Goal: Transaction & Acquisition: Purchase product/service

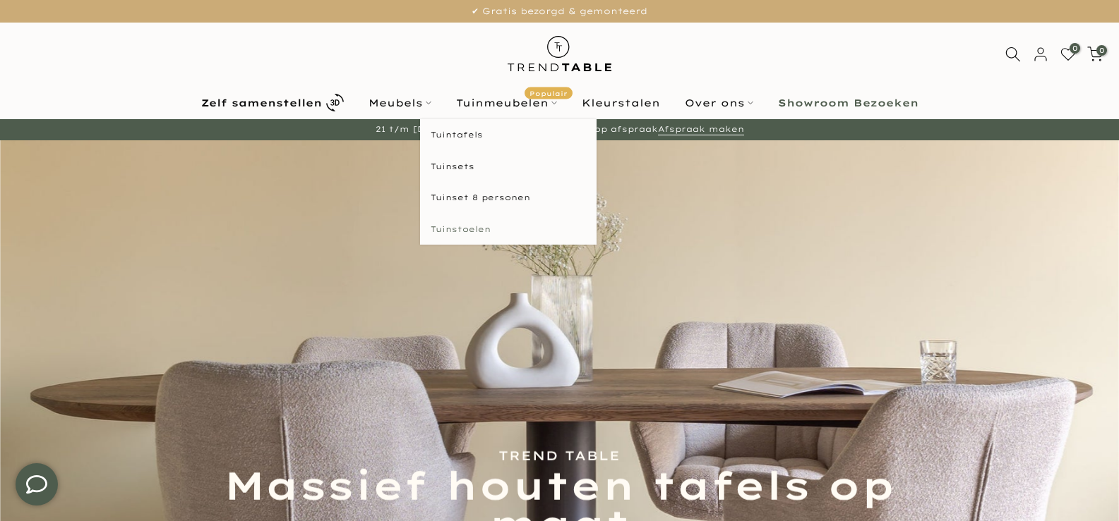
click at [457, 231] on link "Tuinstoelen" at bounding box center [508, 230] width 176 height 32
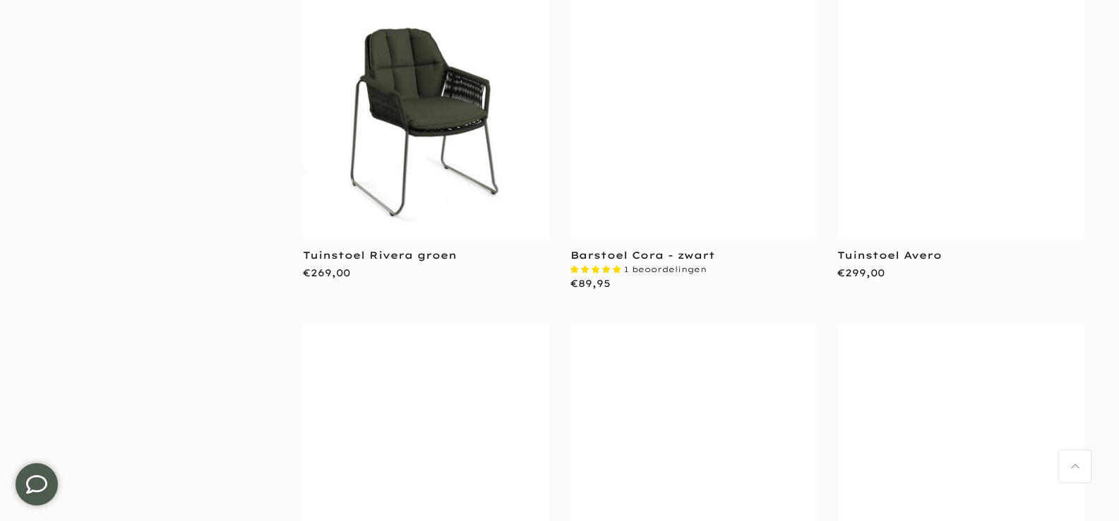
scroll to position [1129, 0]
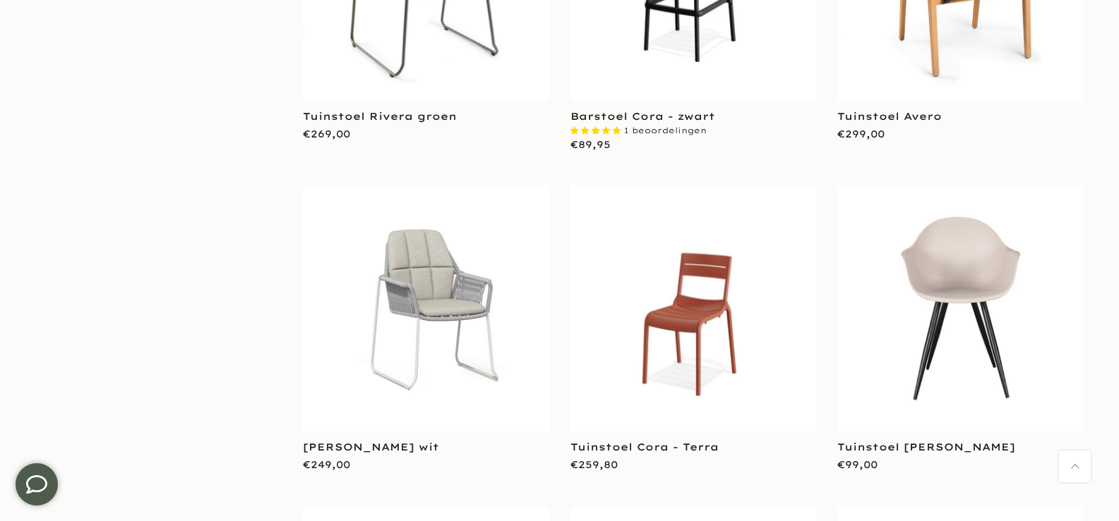
click at [1008, 243] on img at bounding box center [960, 309] width 246 height 246
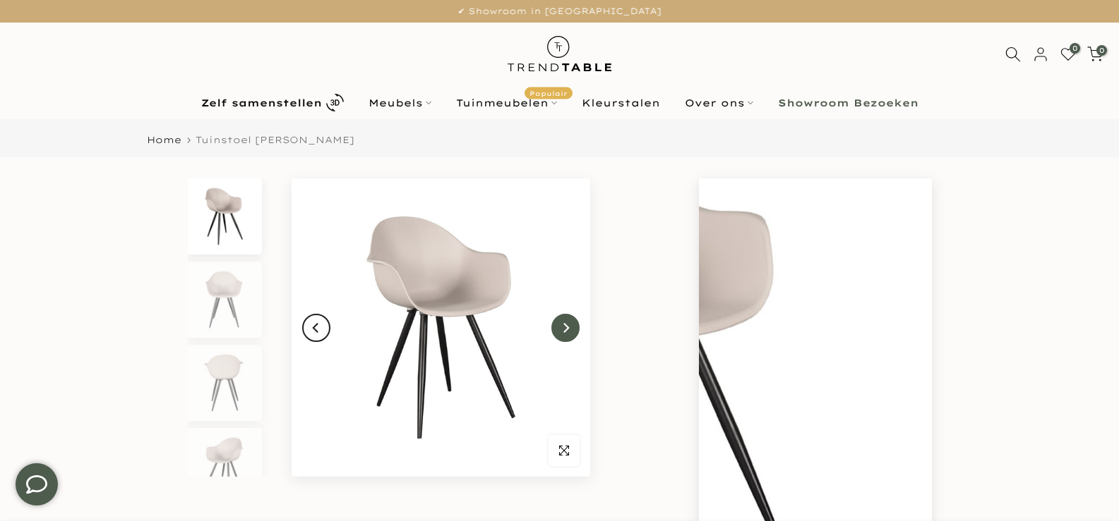
click at [558, 327] on button "Next" at bounding box center [565, 328] width 28 height 28
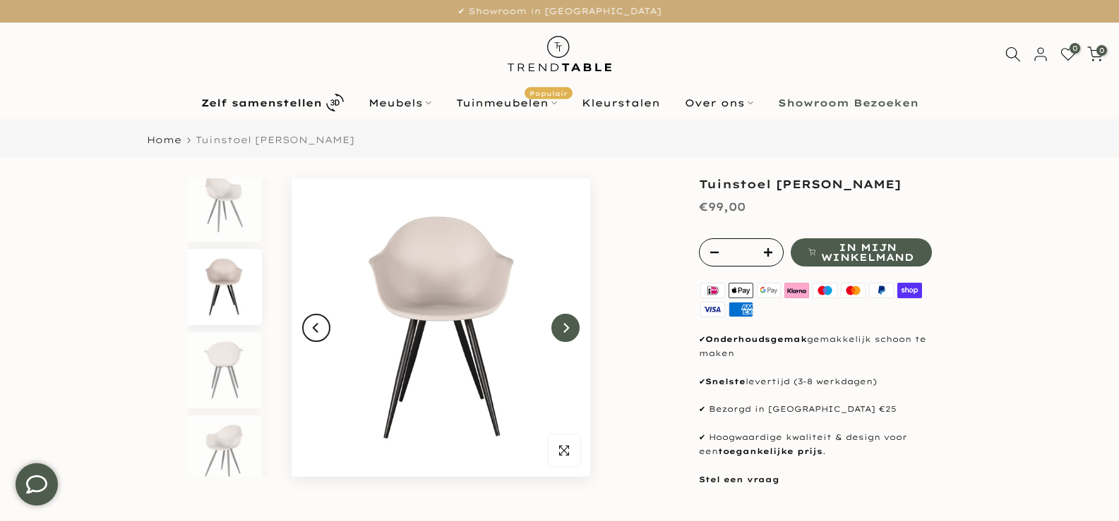
click at [558, 327] on button "Next" at bounding box center [565, 328] width 28 height 28
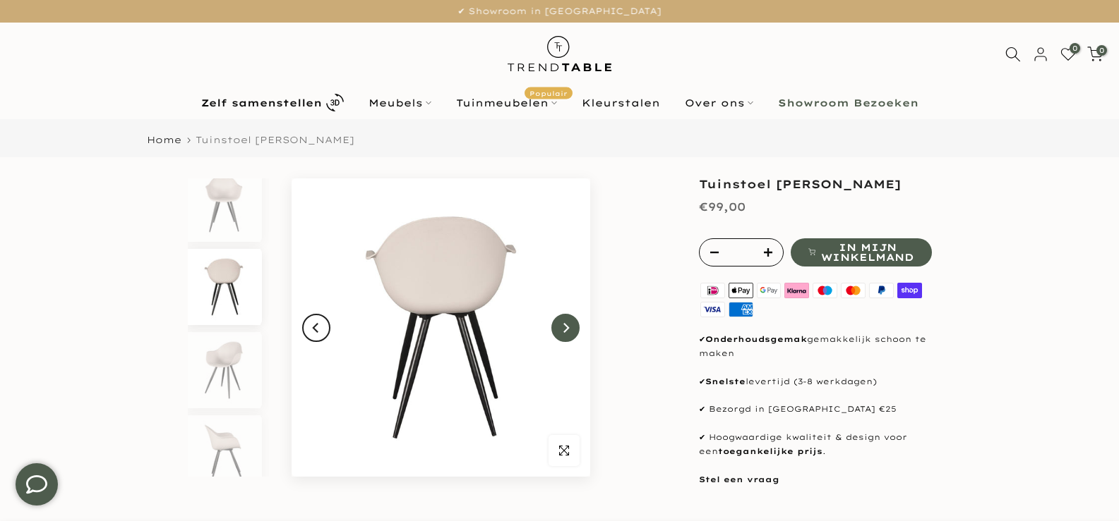
click at [558, 327] on button "Next" at bounding box center [565, 328] width 28 height 28
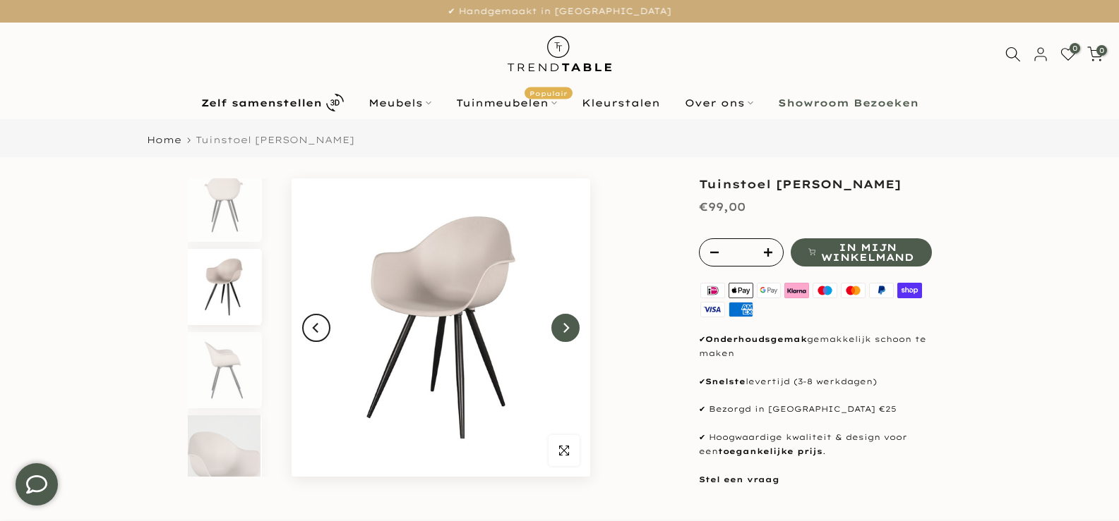
click at [558, 327] on button "Next" at bounding box center [565, 328] width 28 height 28
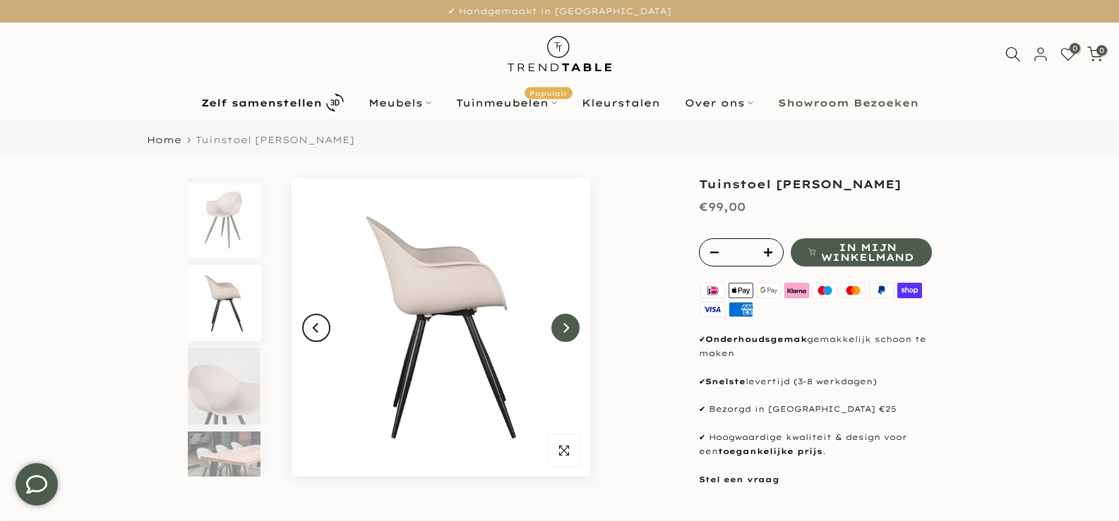
scroll to position [263, 0]
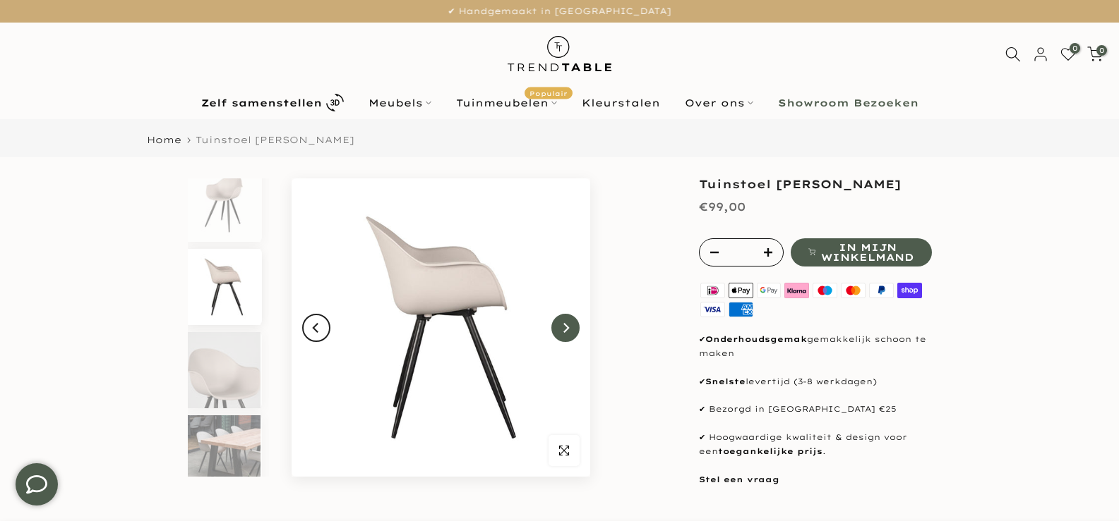
click at [558, 327] on button "Next" at bounding box center [565, 328] width 28 height 28
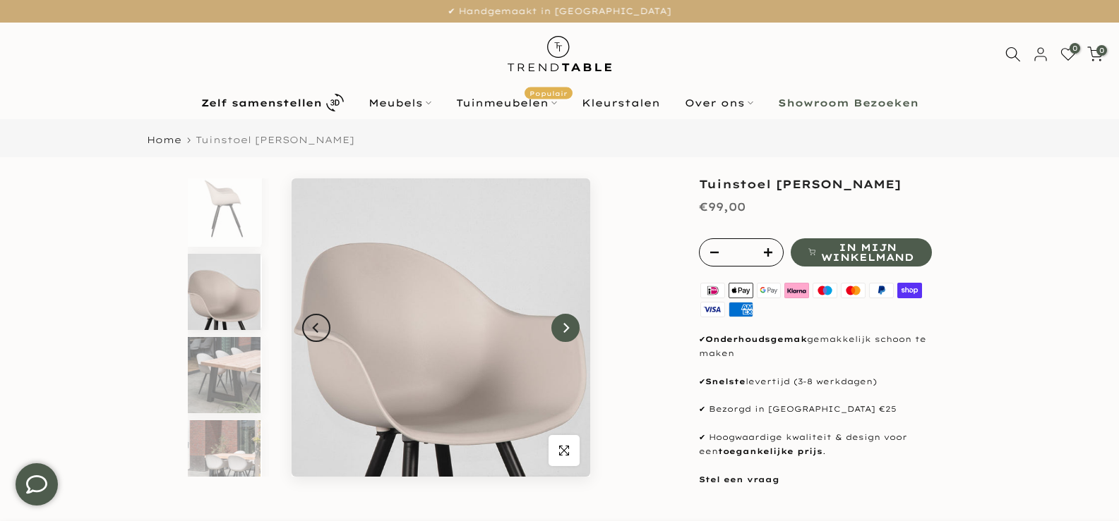
scroll to position [346, 0]
click at [558, 327] on button "Next" at bounding box center [565, 328] width 28 height 28
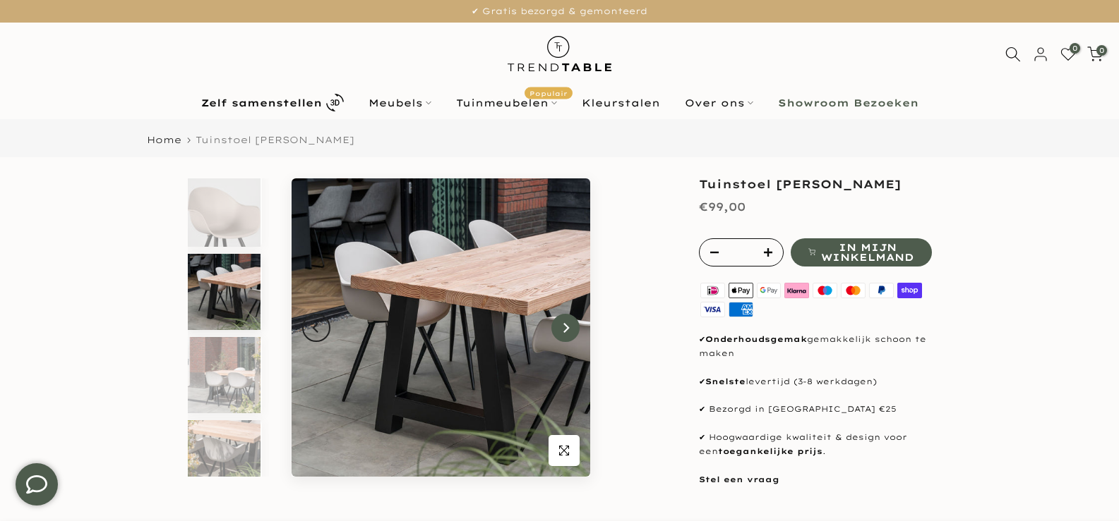
scroll to position [429, 0]
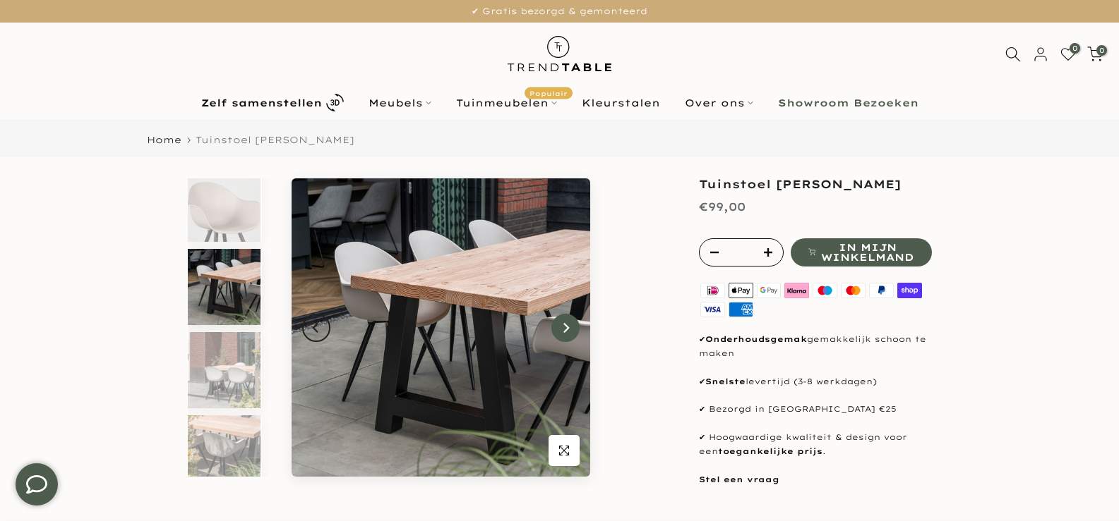
click at [558, 327] on button "Next" at bounding box center [565, 328] width 28 height 28
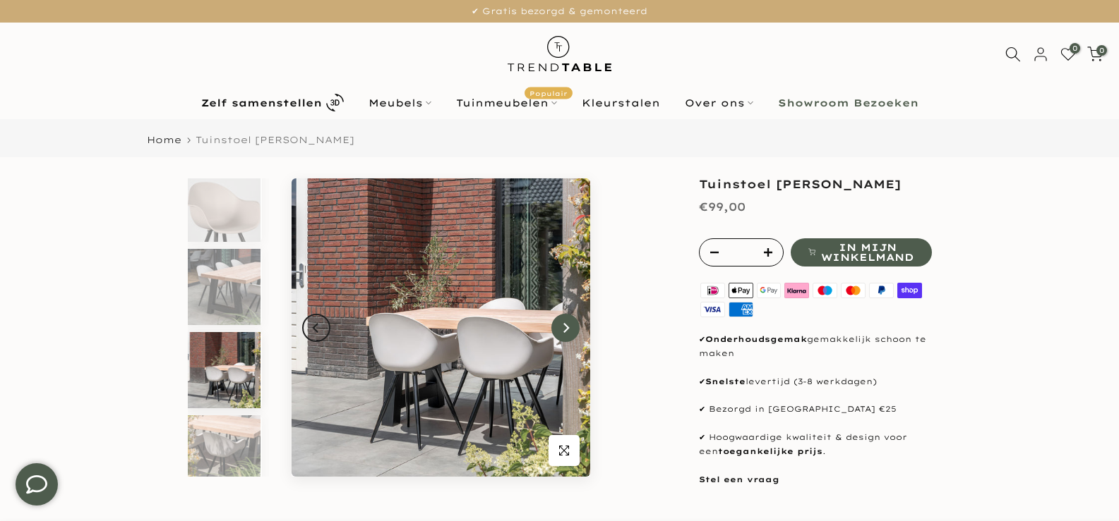
scroll to position [444, 0]
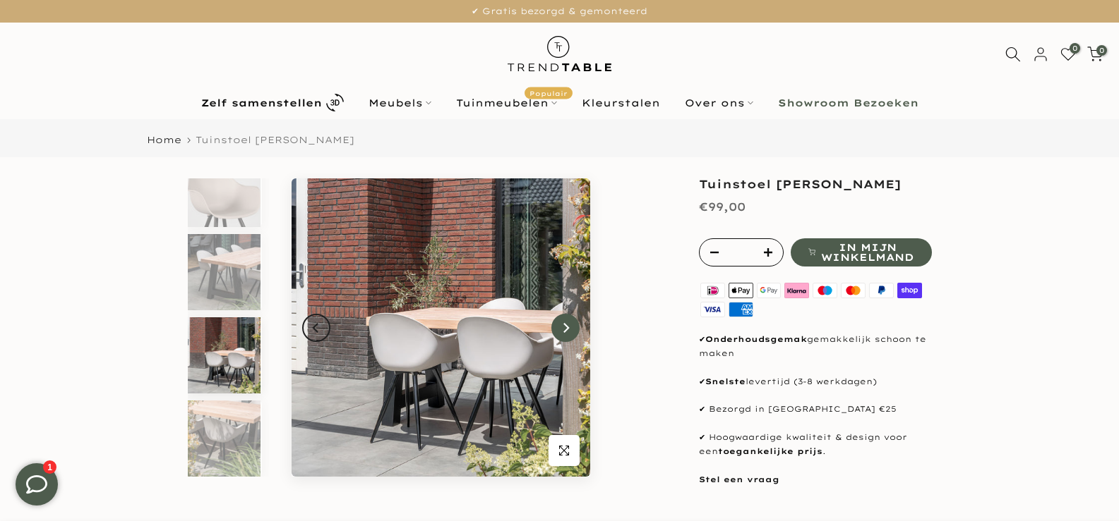
click at [558, 327] on button "Next" at bounding box center [565, 328] width 28 height 28
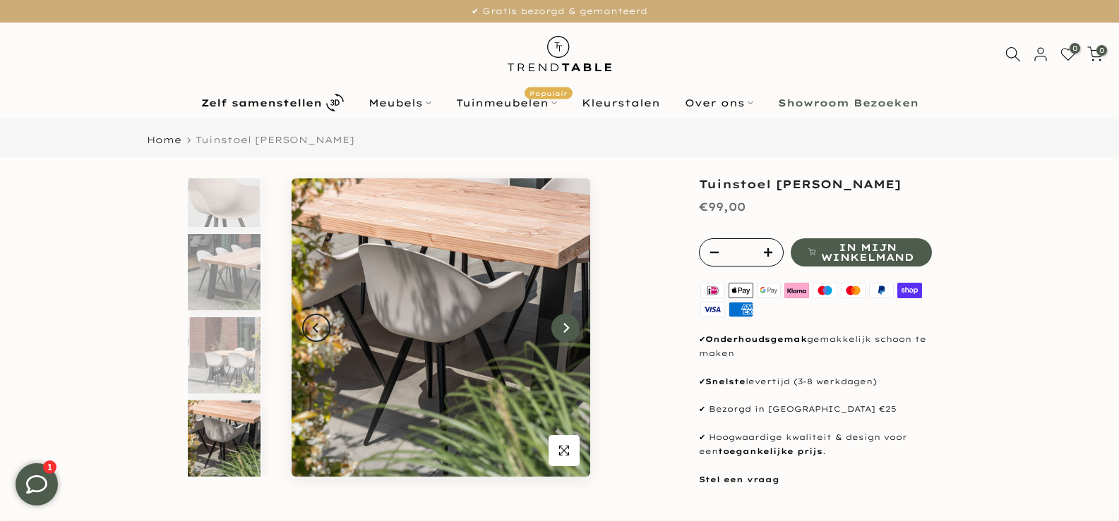
click at [558, 327] on button "Next" at bounding box center [565, 328] width 28 height 28
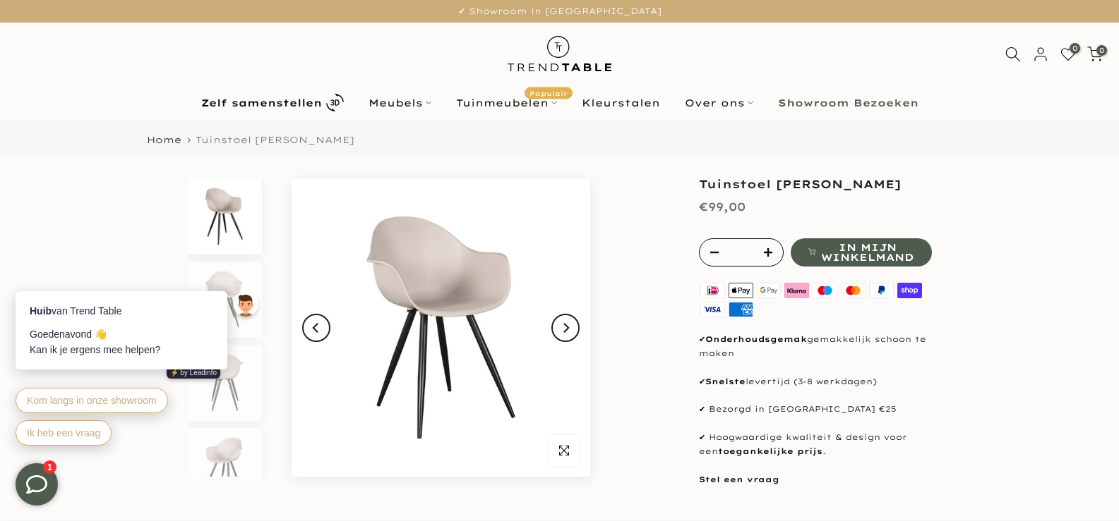
scroll to position [212, 0]
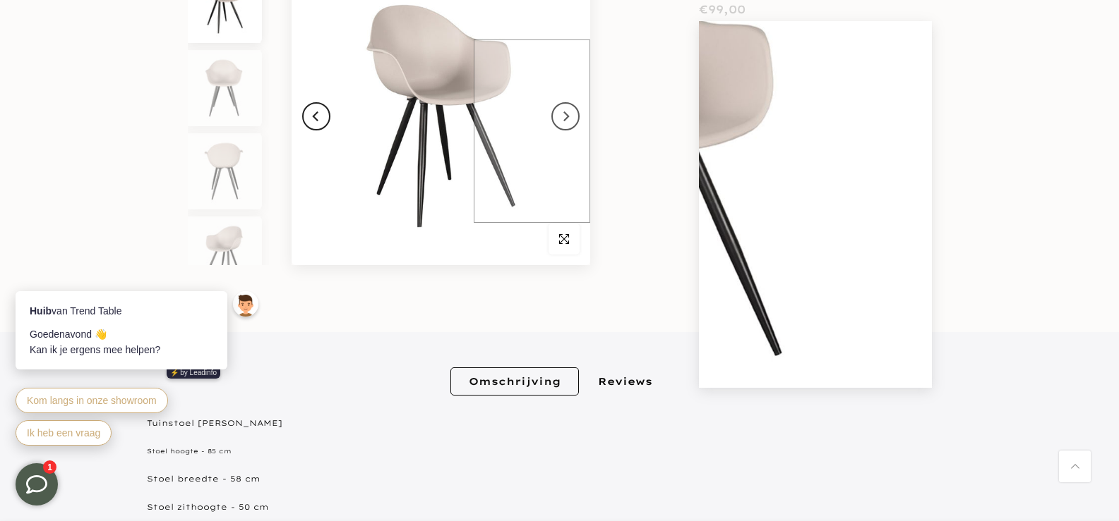
click at [560, 131] on img at bounding box center [440, 116] width 299 height 299
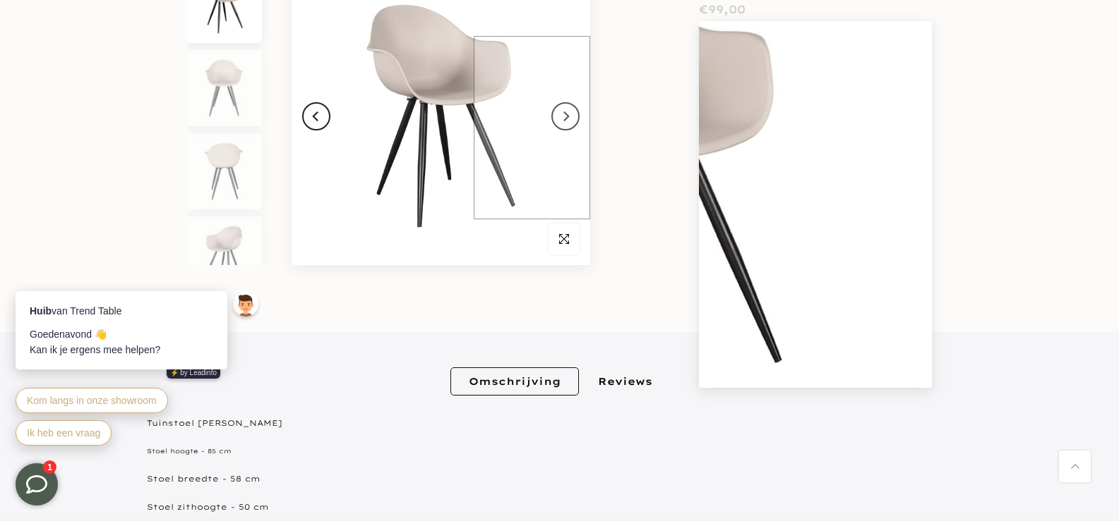
click at [574, 128] on img at bounding box center [440, 116] width 299 height 299
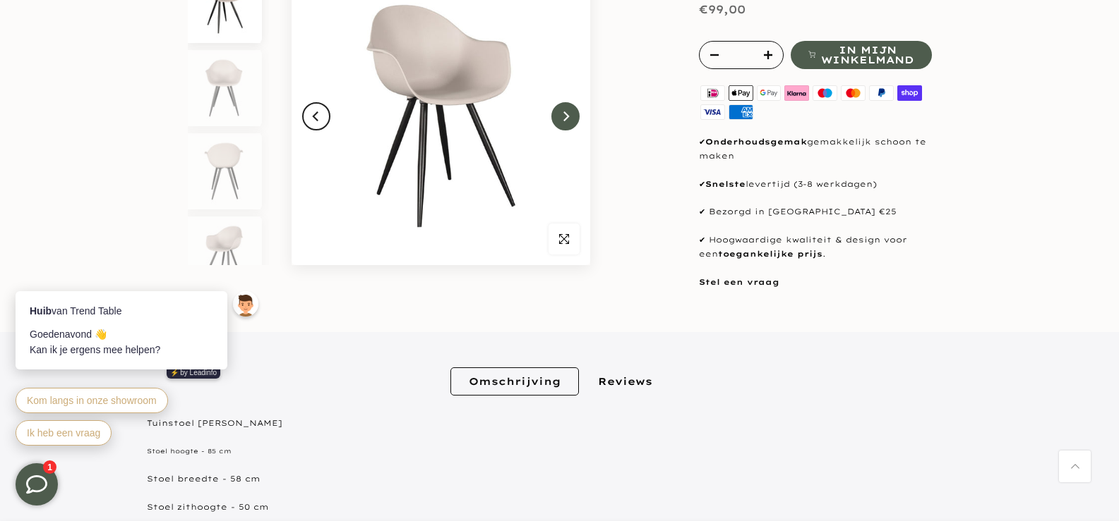
click at [564, 126] on button "Next" at bounding box center [565, 116] width 28 height 28
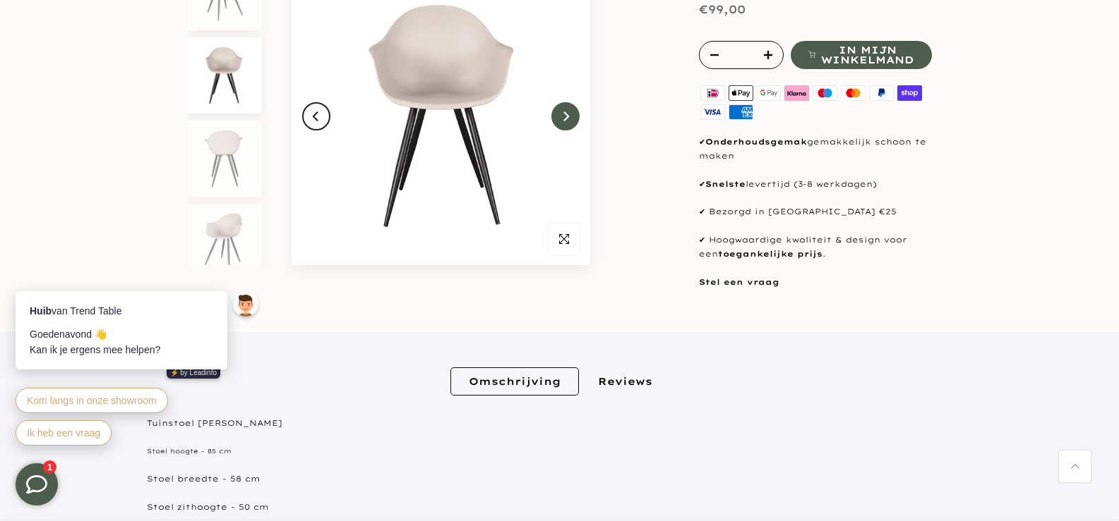
scroll to position [0, 0]
